Goal: Task Accomplishment & Management: Use online tool/utility

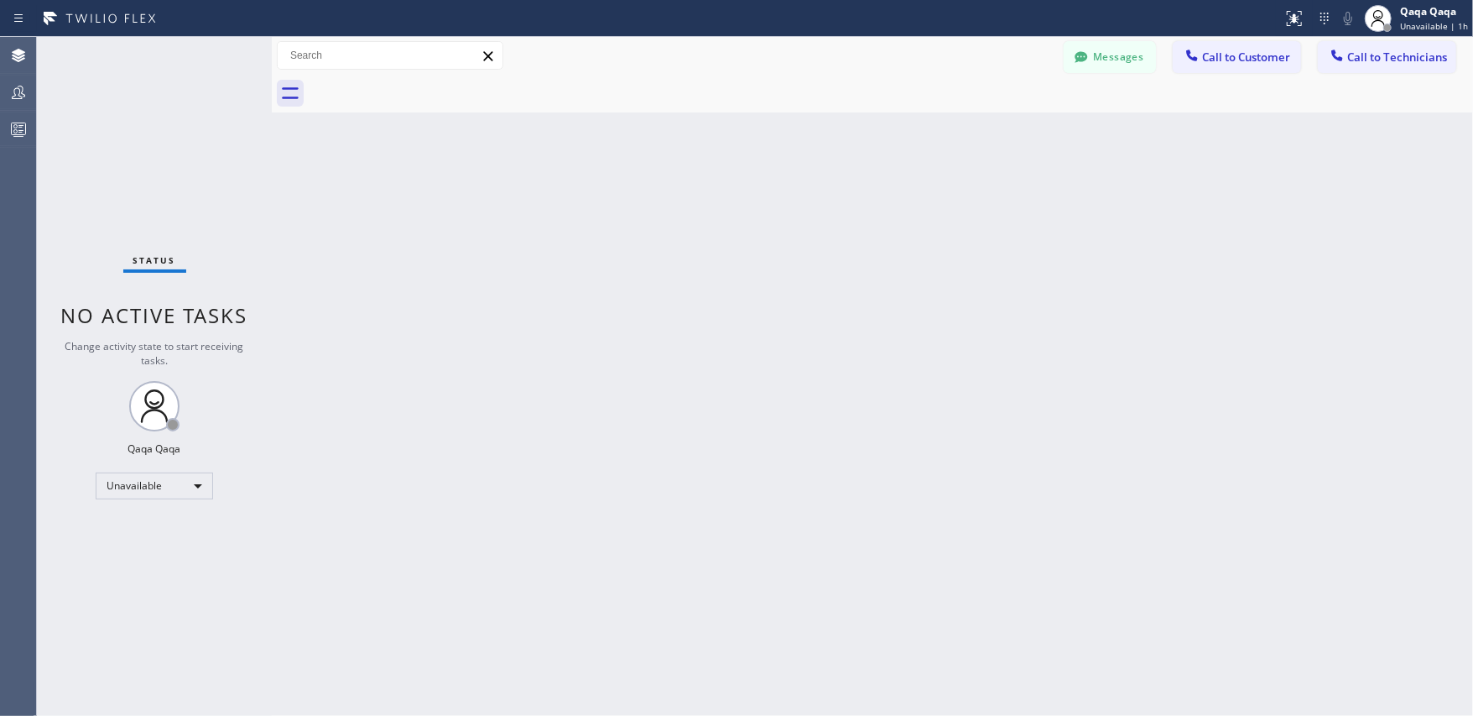
click at [1081, 59] on icon at bounding box center [1082, 56] width 13 height 11
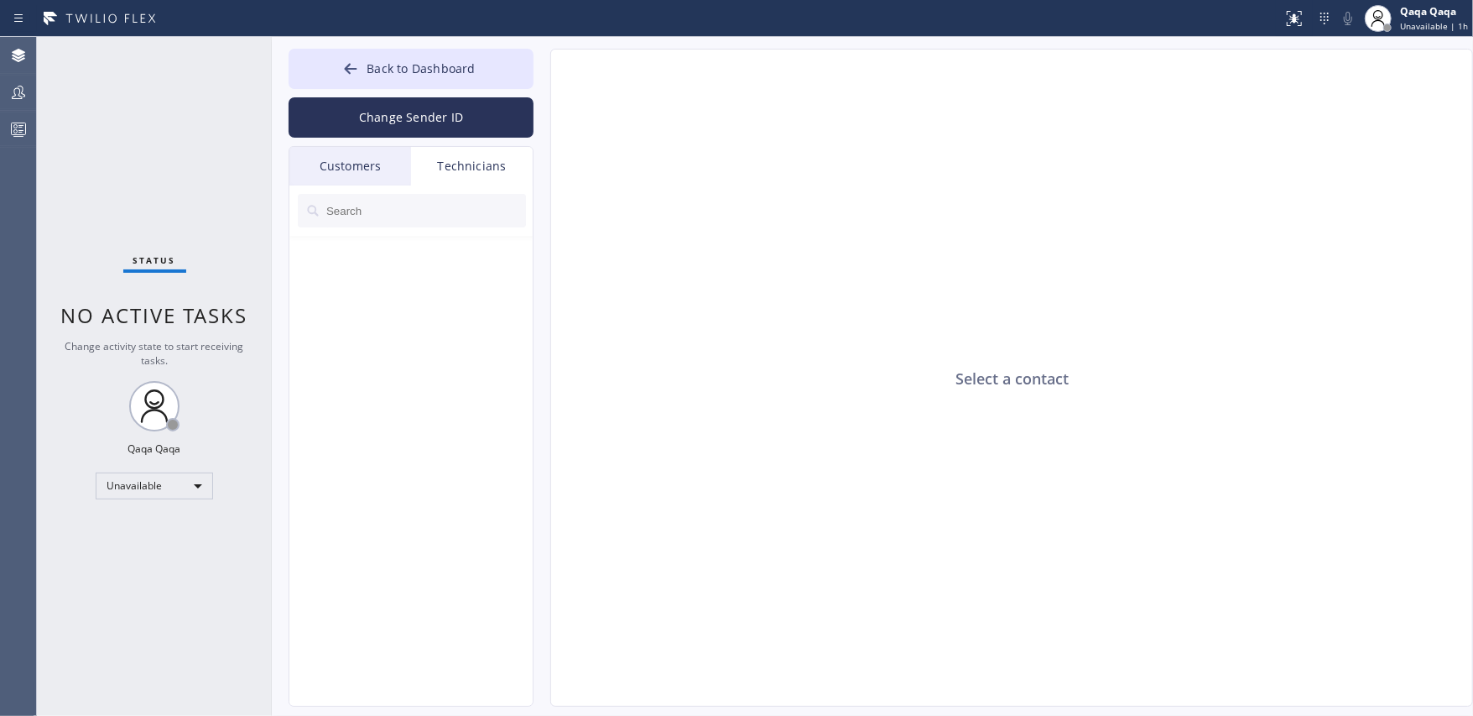
click at [365, 168] on div "Customers" at bounding box center [350, 166] width 122 height 39
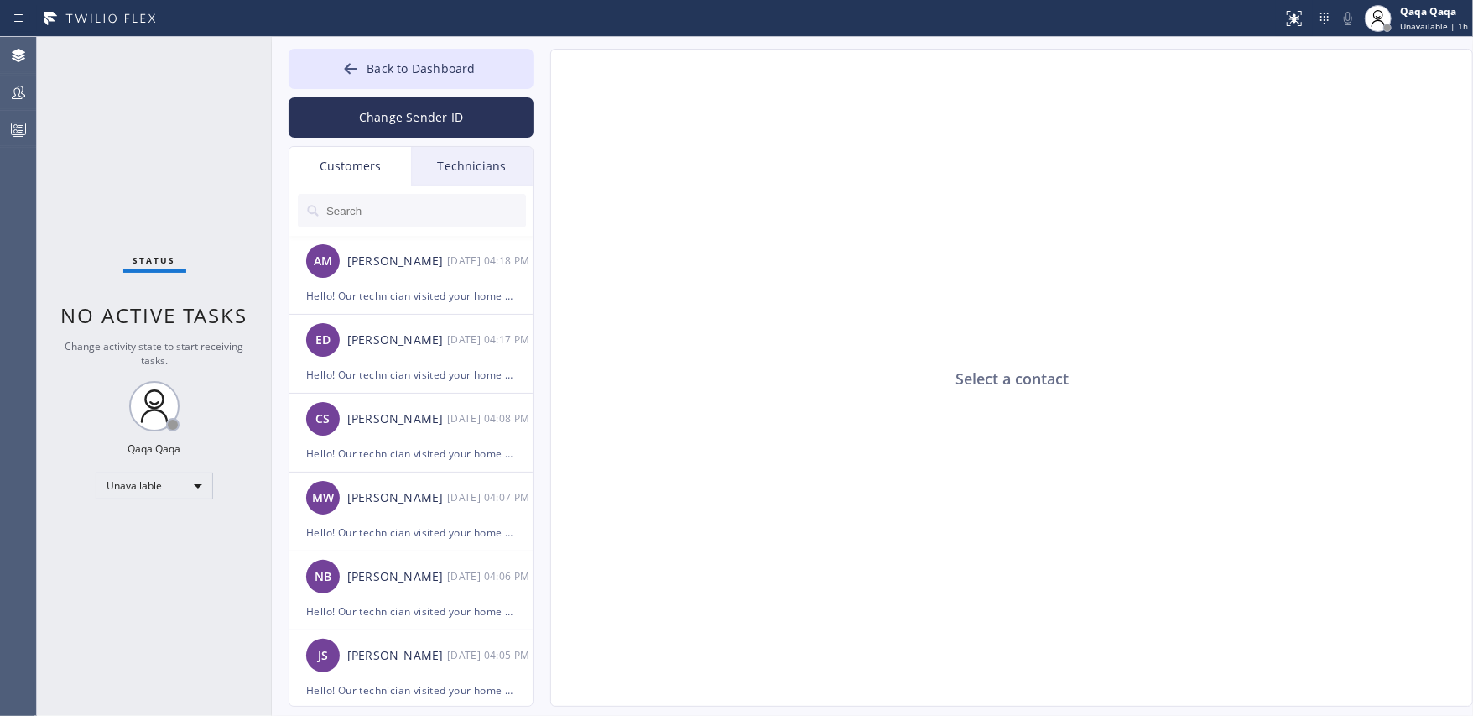
click at [388, 114] on button "Change Sender ID" at bounding box center [411, 117] width 245 height 40
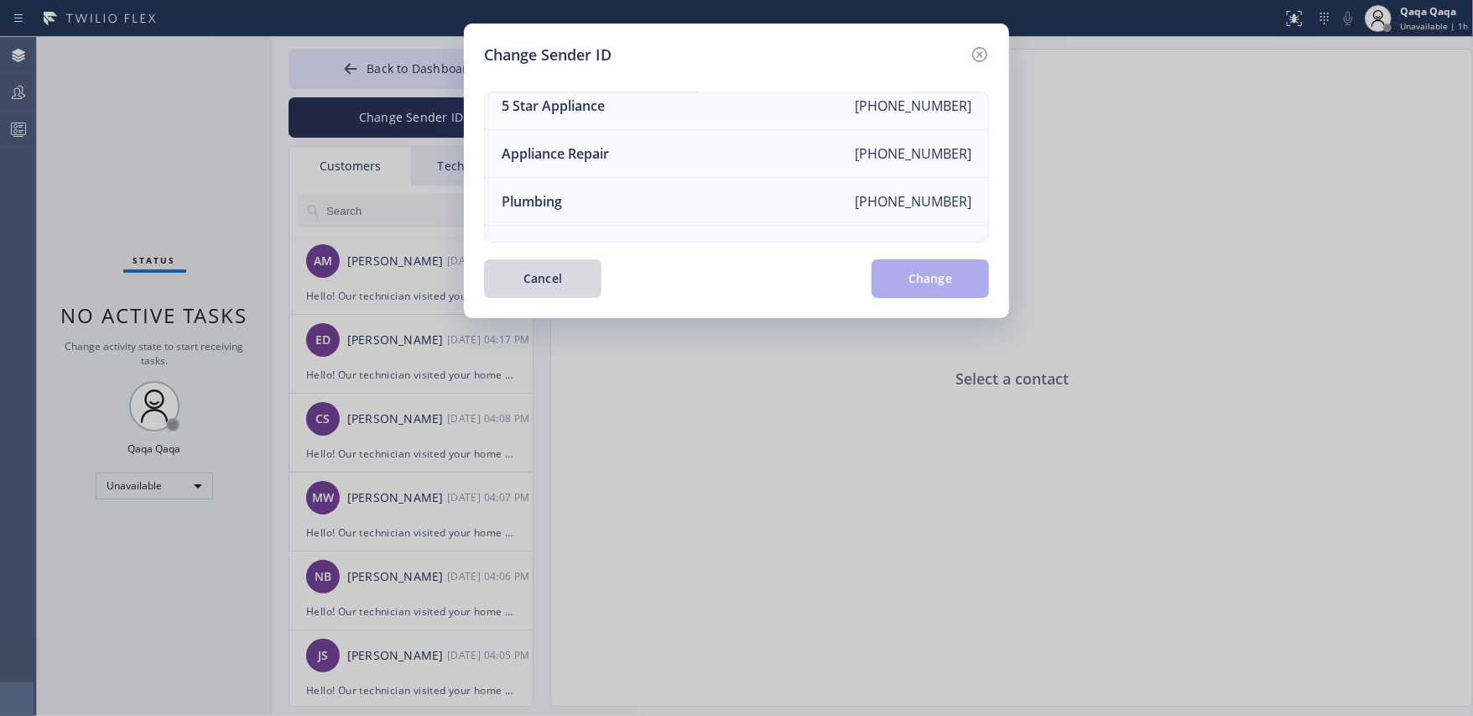
scroll to position [192, 0]
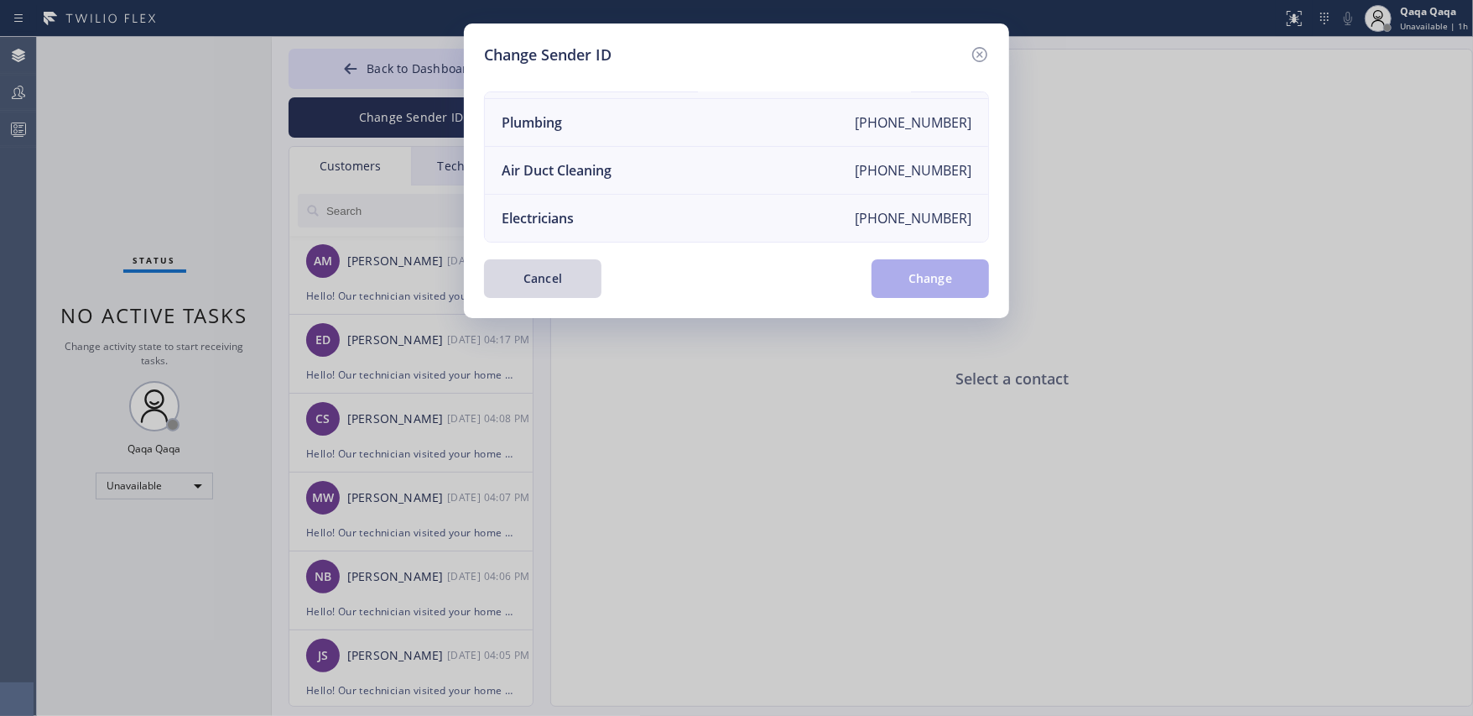
click at [920, 227] on li "Electricians [PHONE_NUMBER]" at bounding box center [736, 218] width 503 height 47
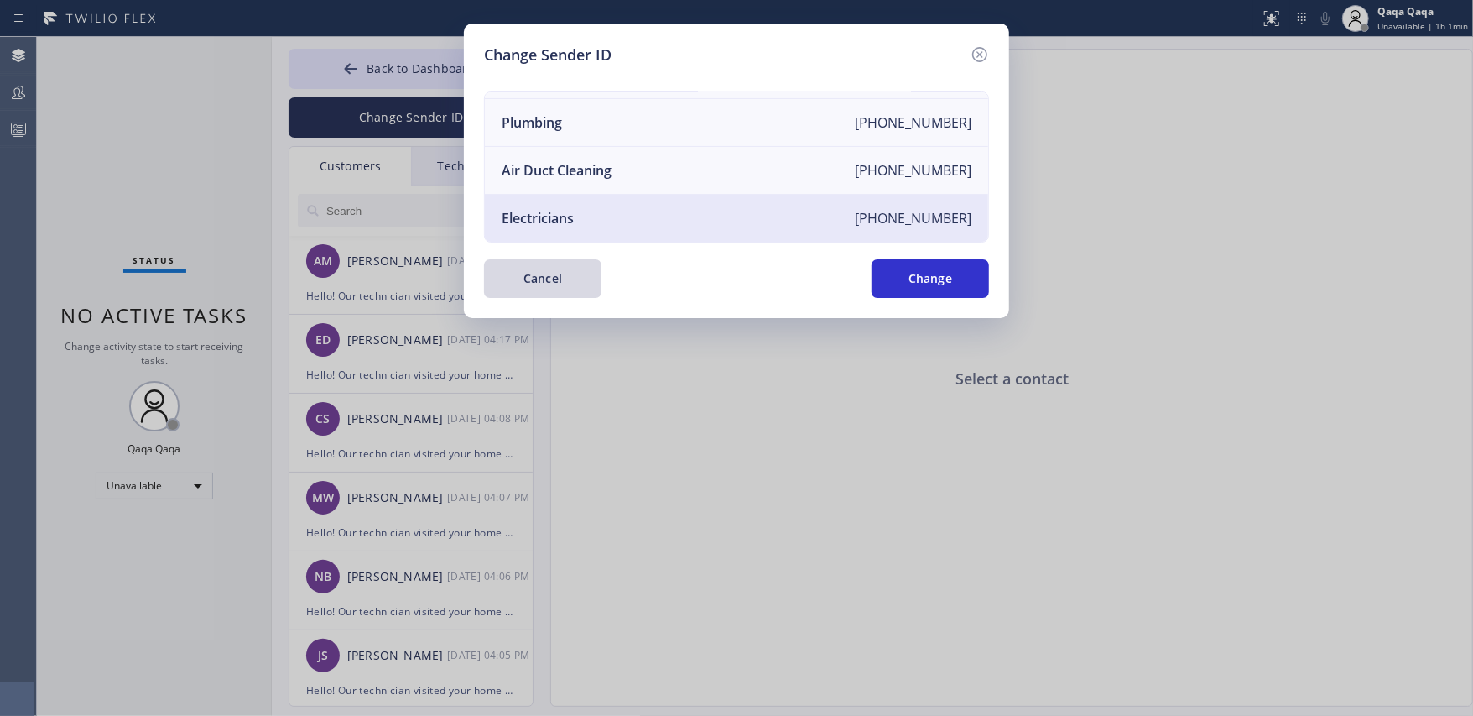
click at [953, 279] on button "Change" at bounding box center [930, 278] width 117 height 39
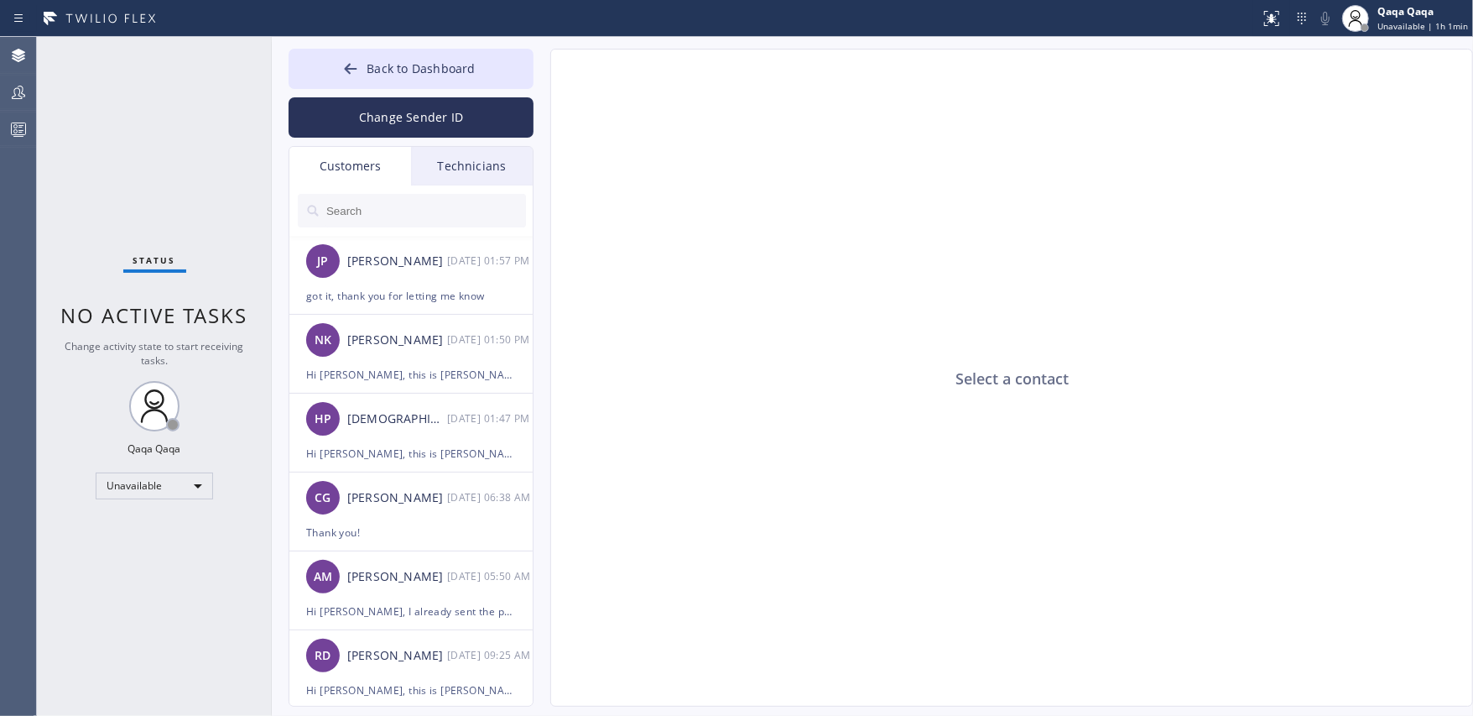
click at [426, 120] on button "Change Sender ID" at bounding box center [411, 117] width 245 height 40
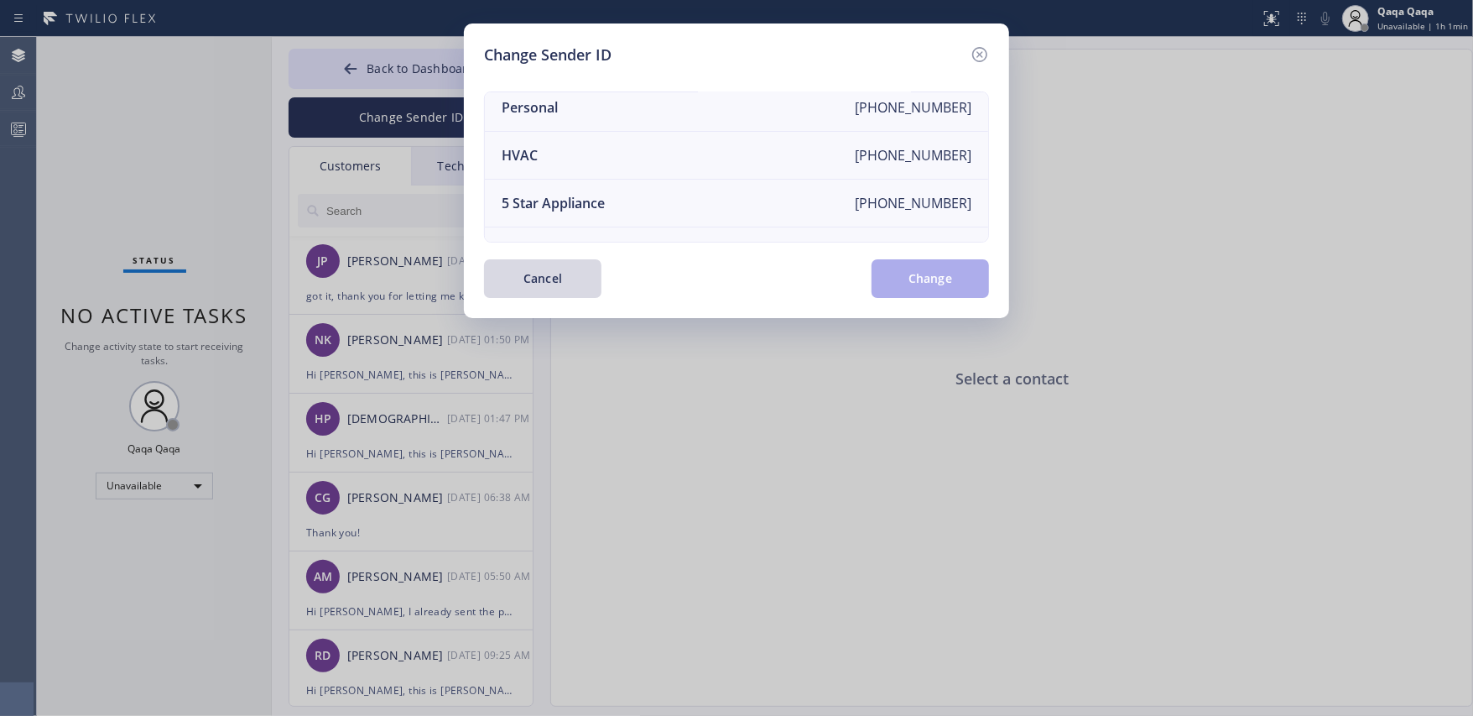
scroll to position [0, 0]
click at [942, 207] on div "[PHONE_NUMBER]" at bounding box center [913, 213] width 117 height 18
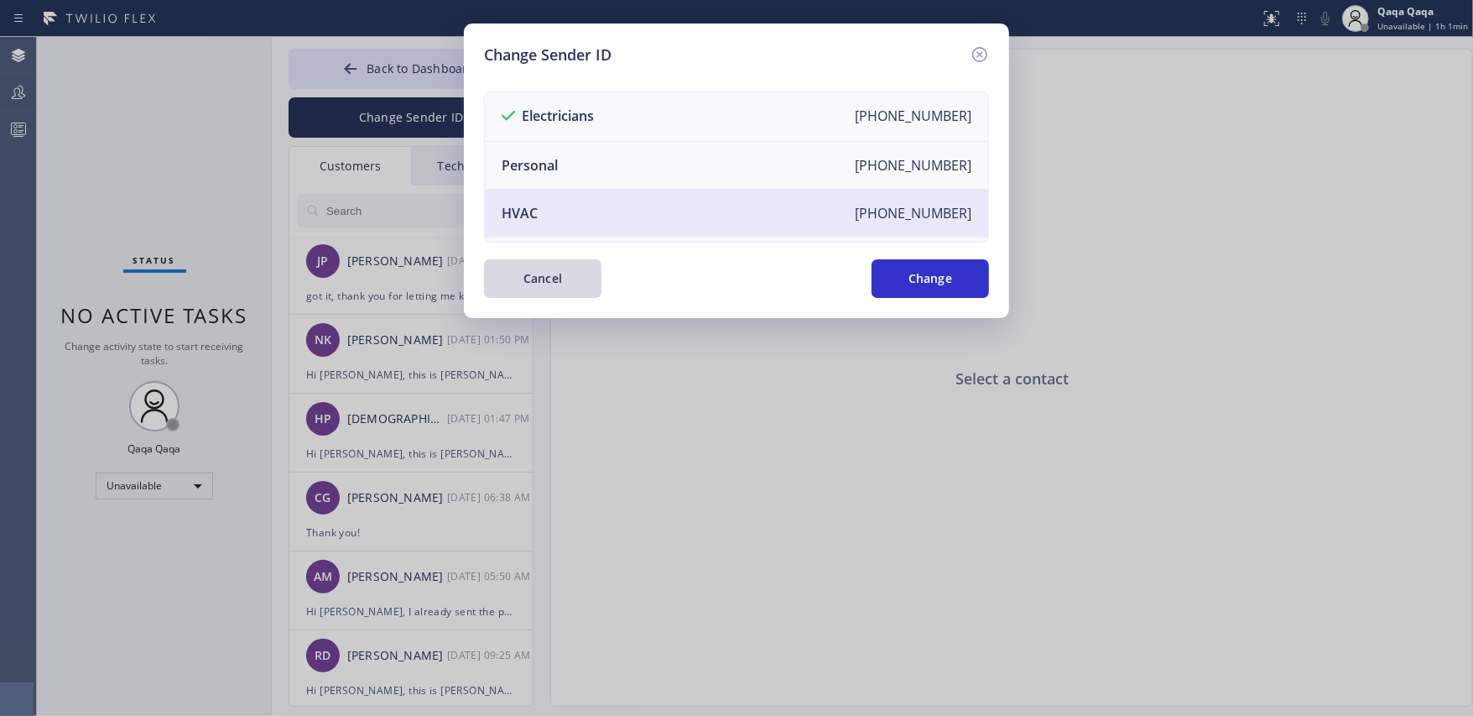
click at [939, 277] on button "Change" at bounding box center [930, 278] width 117 height 39
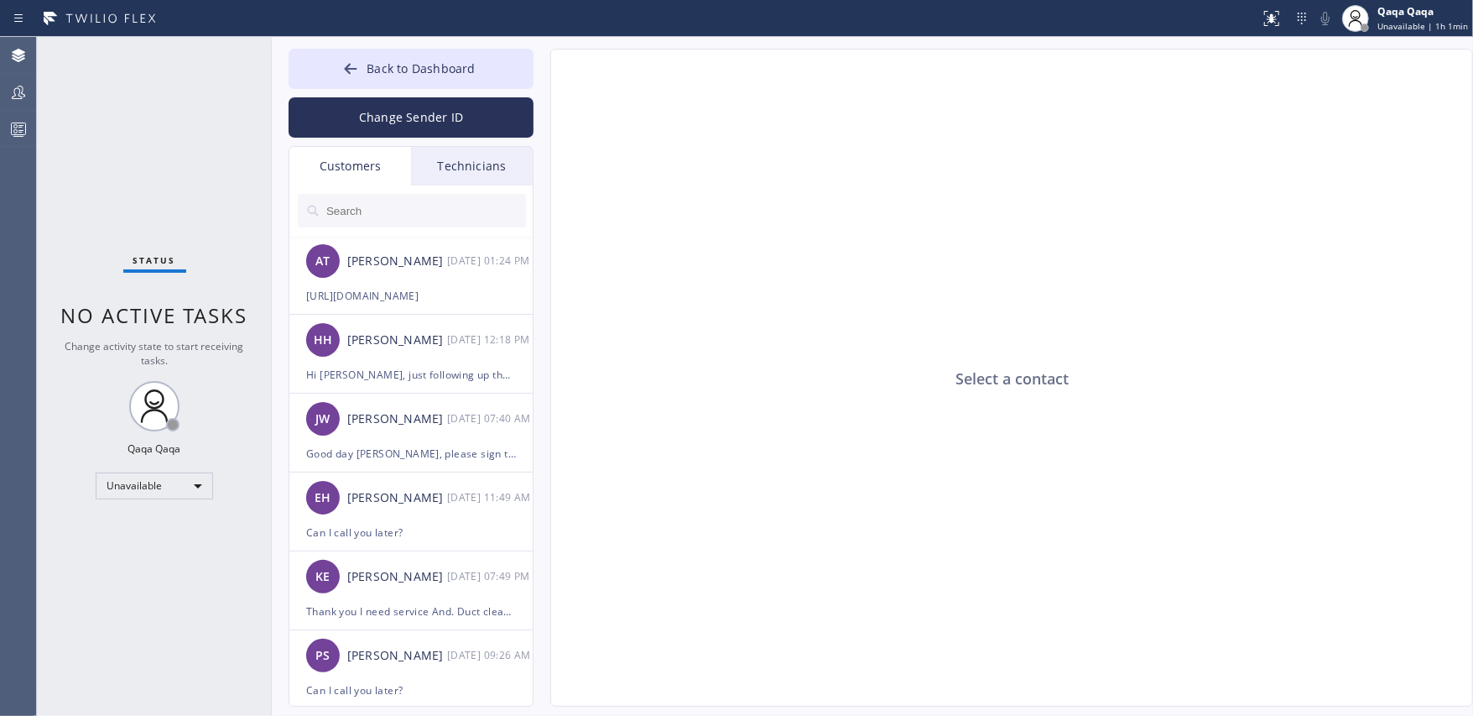
click at [448, 123] on button "Change Sender ID" at bounding box center [411, 117] width 245 height 40
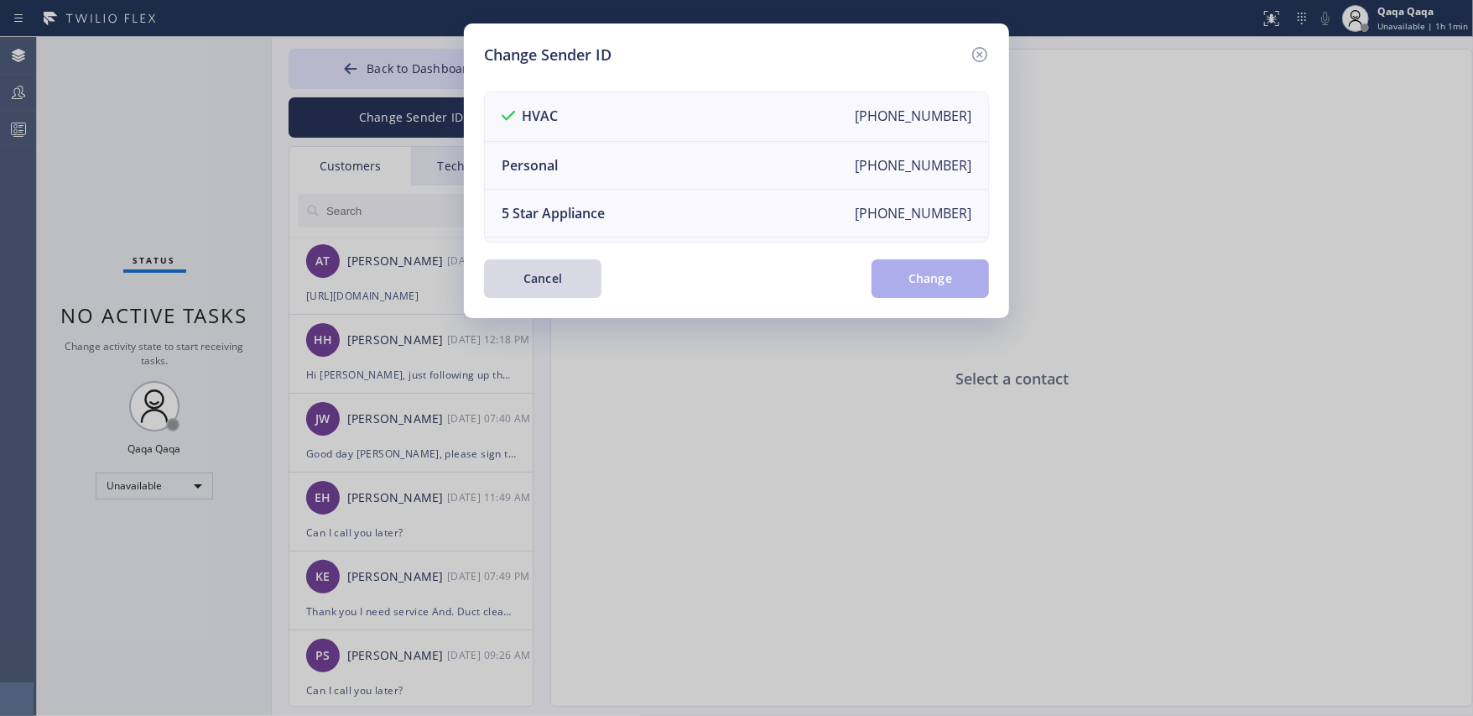
click at [632, 182] on li "Personal [PHONE_NUMBER]" at bounding box center [736, 166] width 503 height 48
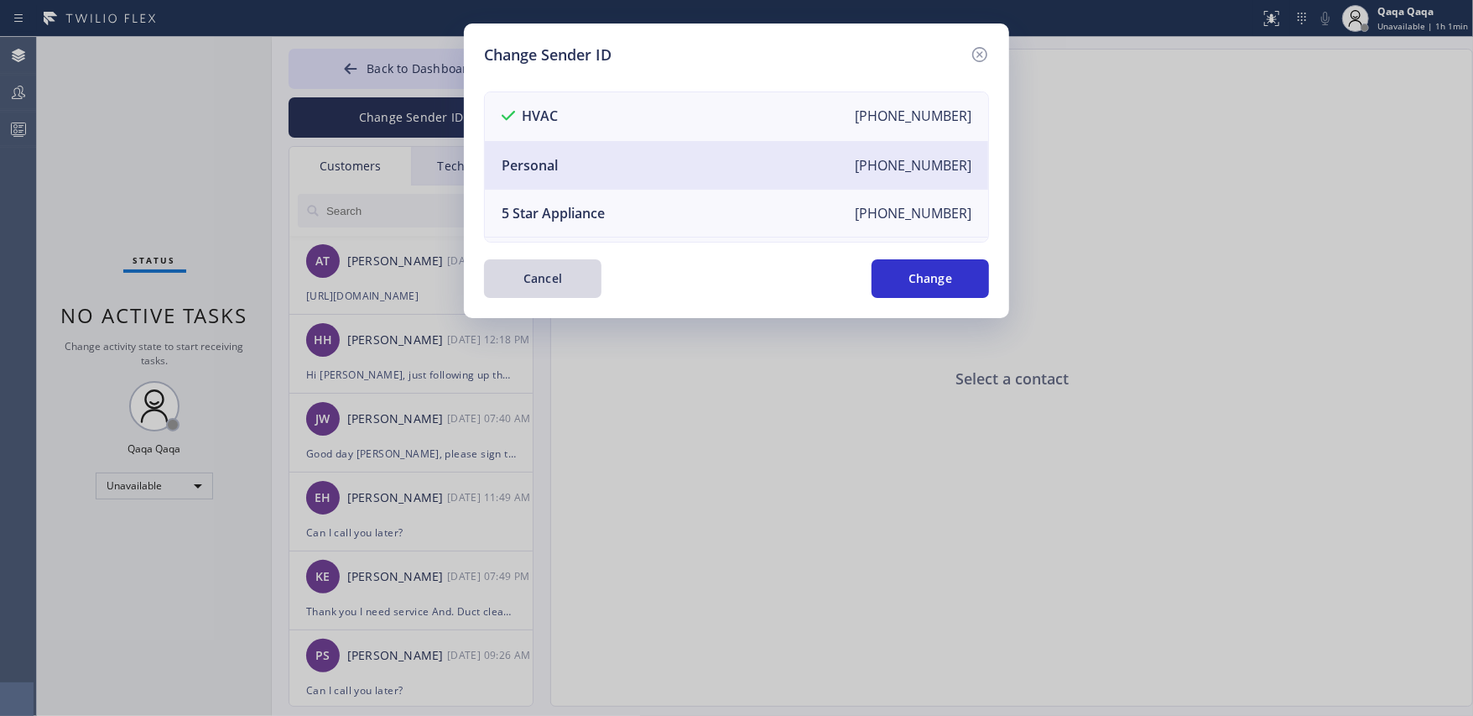
click at [959, 272] on button "Change" at bounding box center [930, 278] width 117 height 39
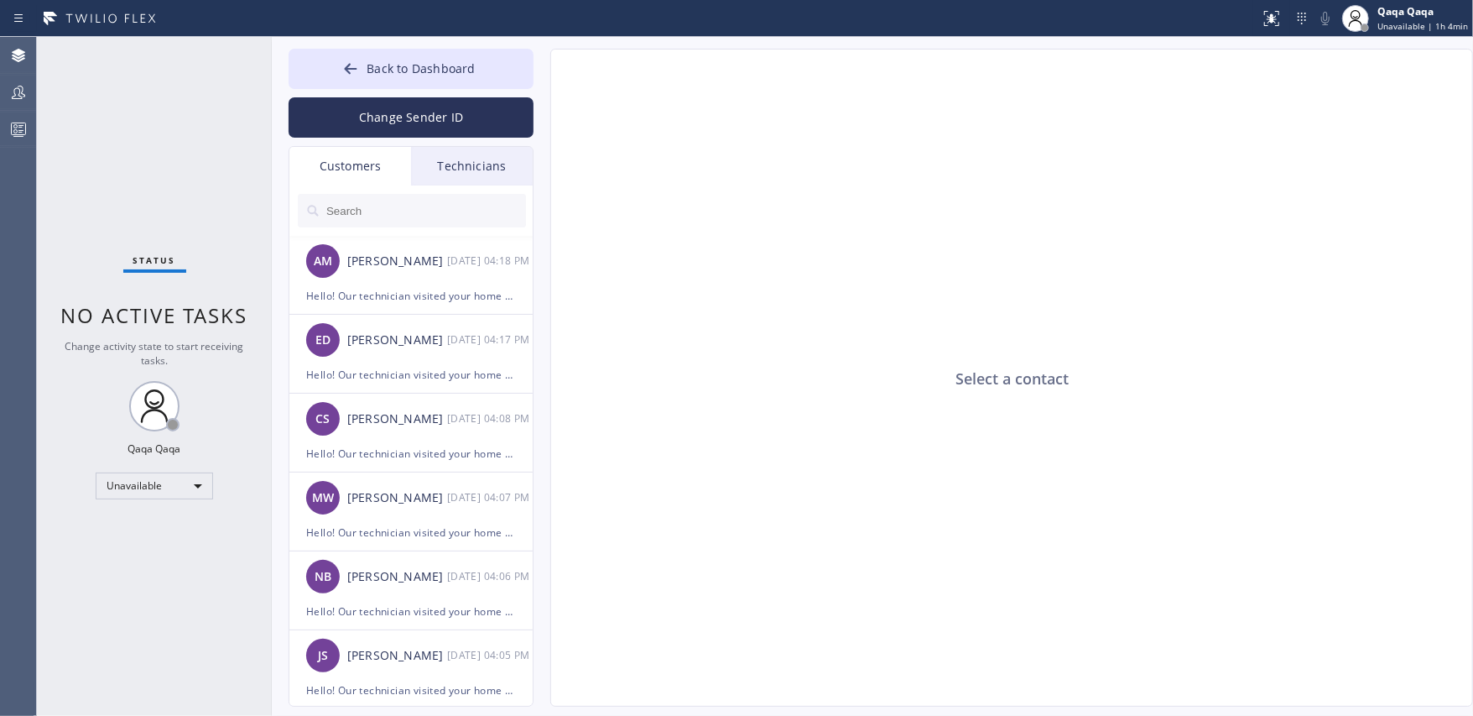
click at [393, 127] on button "Change Sender ID" at bounding box center [411, 117] width 245 height 40
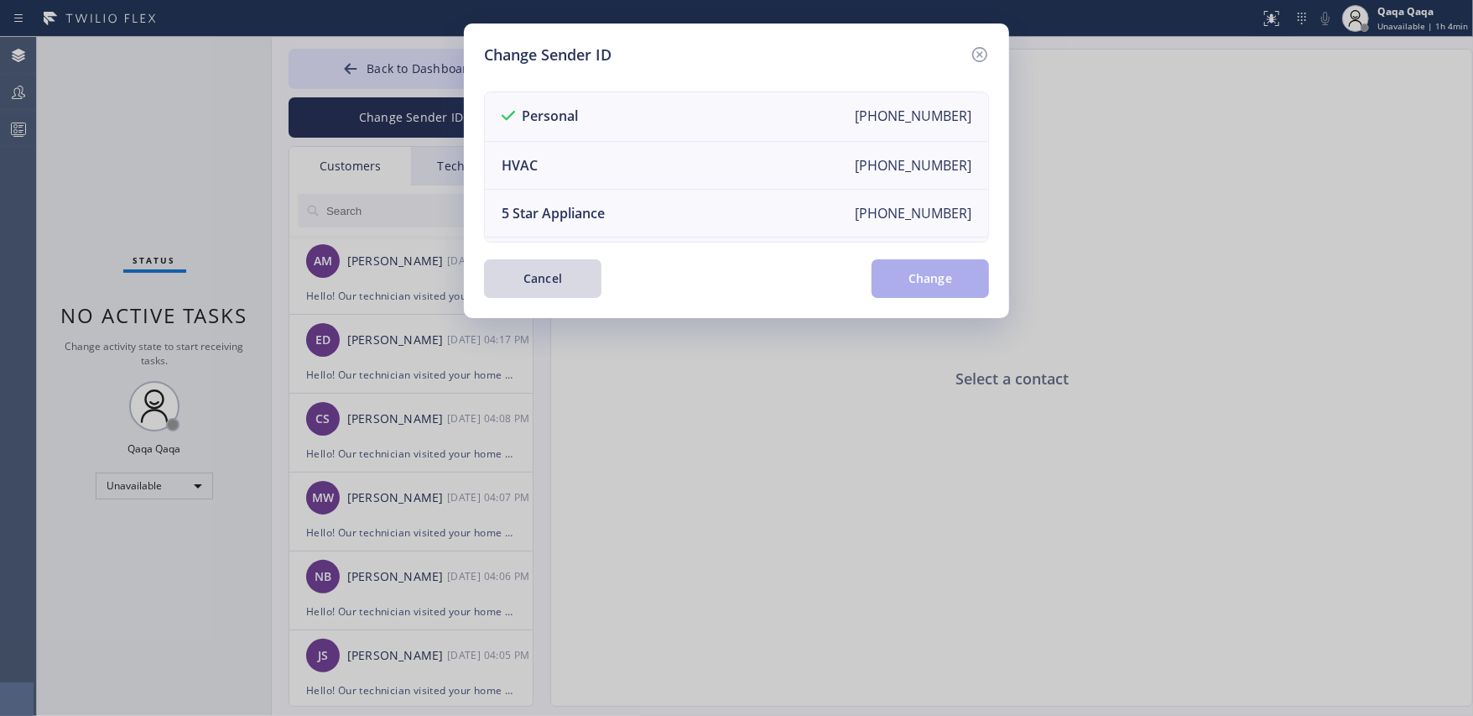
click at [571, 285] on button "Cancel" at bounding box center [542, 278] width 117 height 39
